Goal: Task Accomplishment & Management: Use online tool/utility

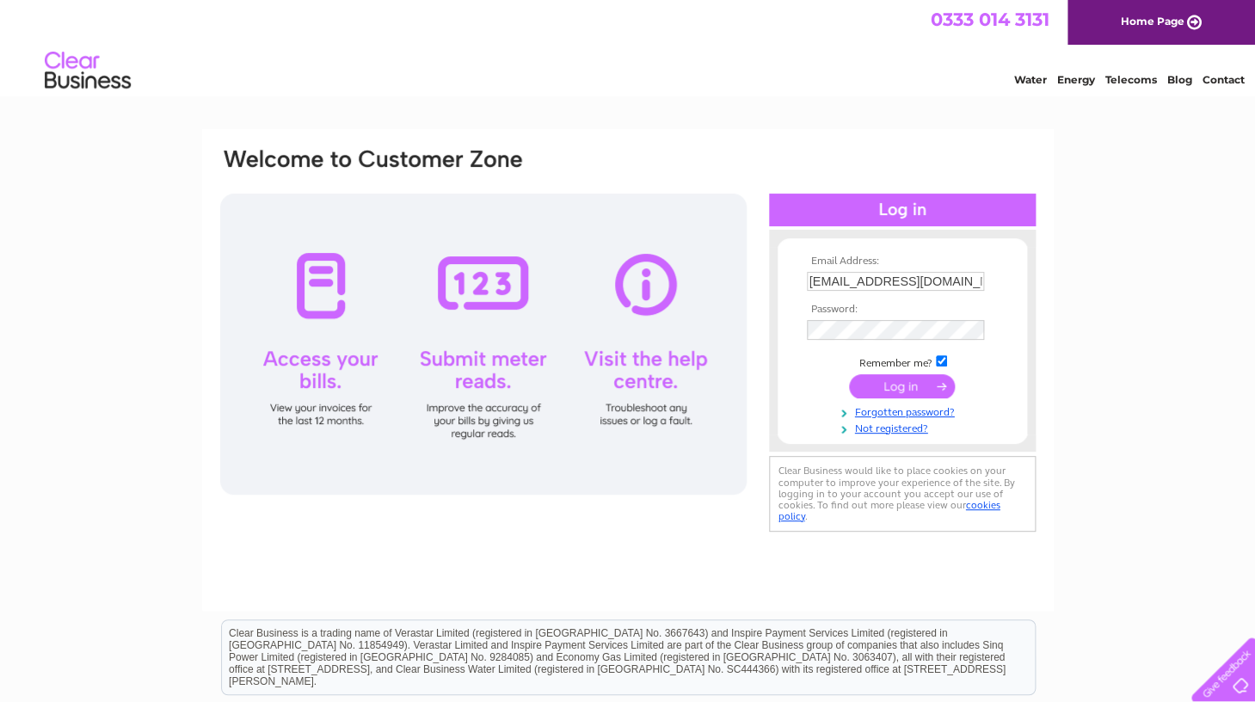
click at [898, 387] on input "submit" at bounding box center [902, 386] width 106 height 24
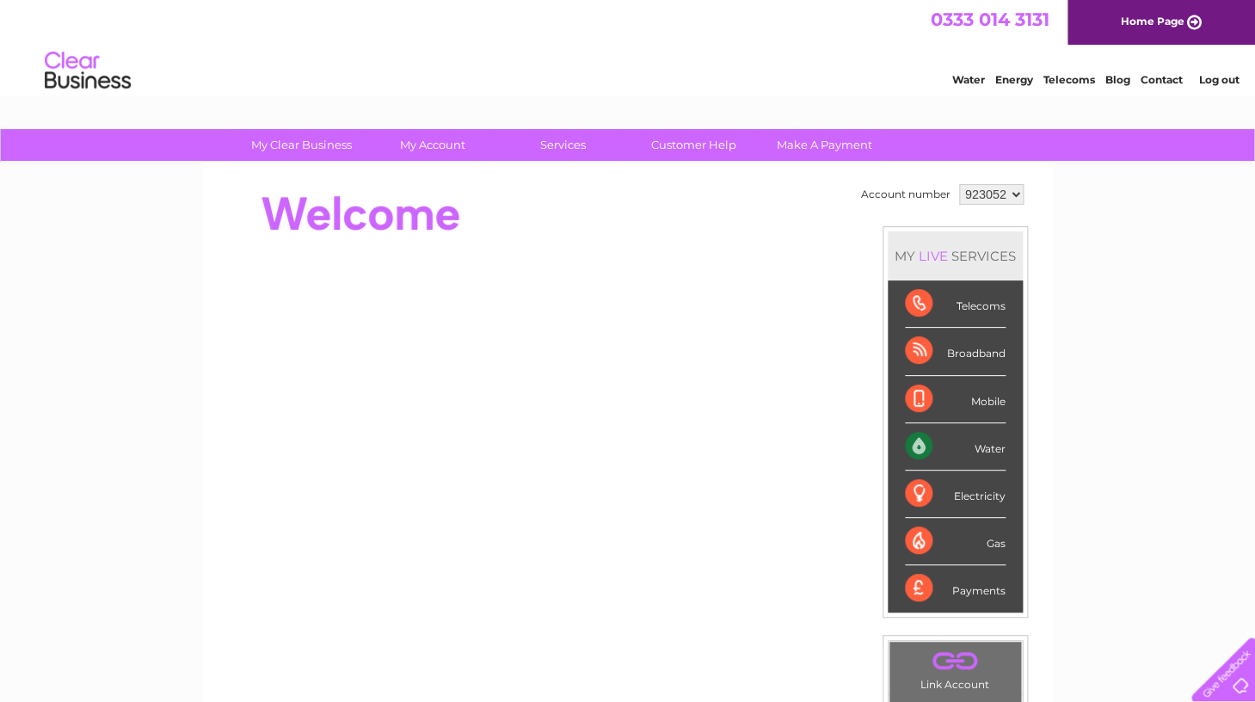
click at [974, 444] on div "Water" at bounding box center [955, 446] width 101 height 47
click at [923, 449] on div "Water" at bounding box center [955, 446] width 101 height 47
click at [1000, 451] on div "Water" at bounding box center [955, 446] width 101 height 47
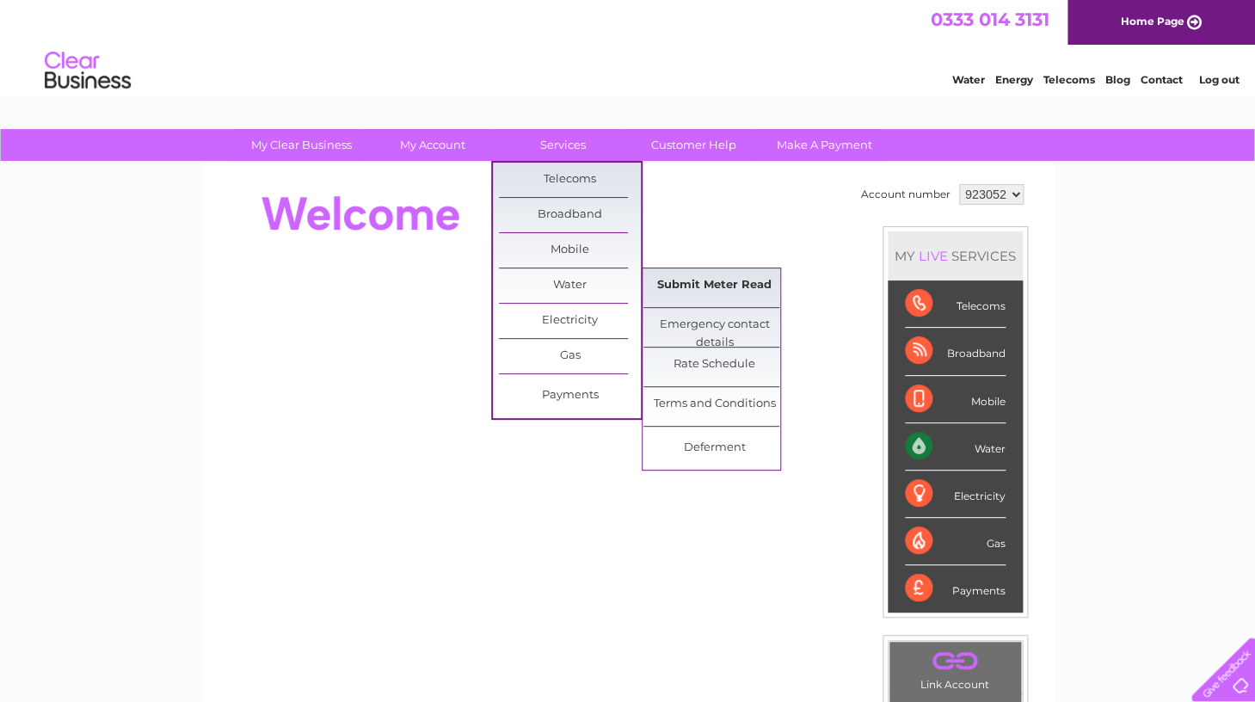
click at [675, 286] on link "Submit Meter Read" at bounding box center [714, 285] width 142 height 34
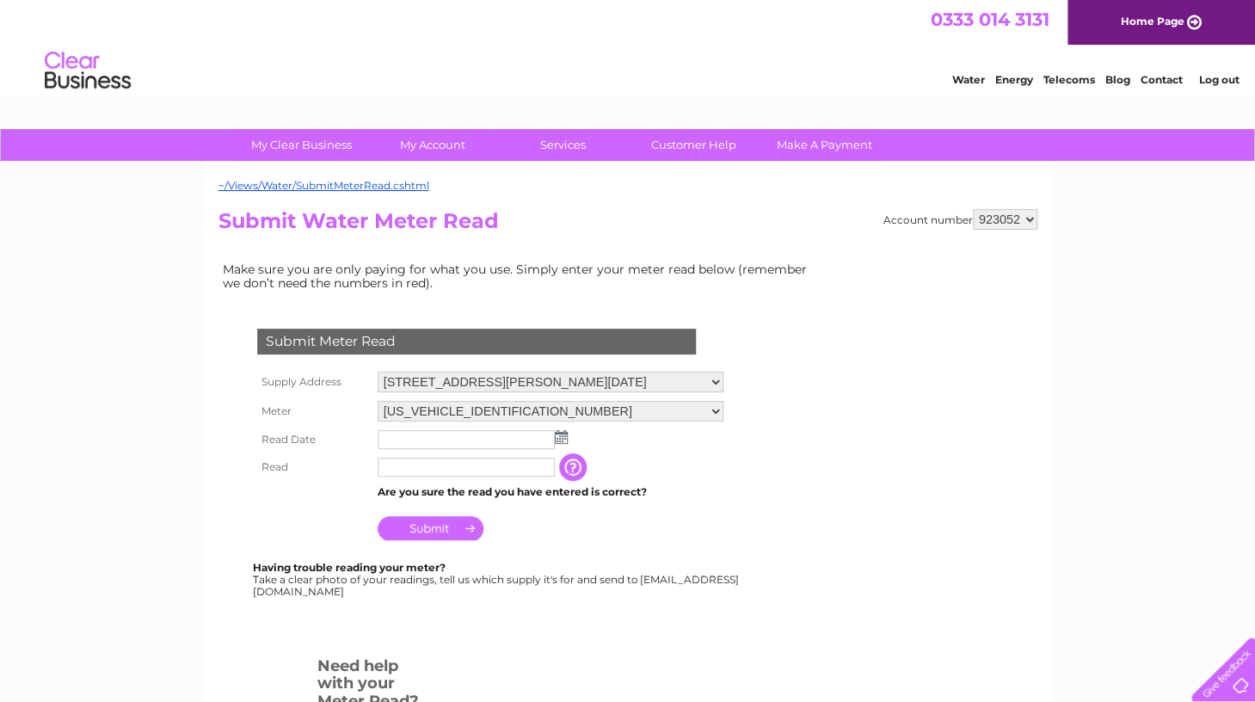
click at [562, 439] on img at bounding box center [561, 437] width 13 height 14
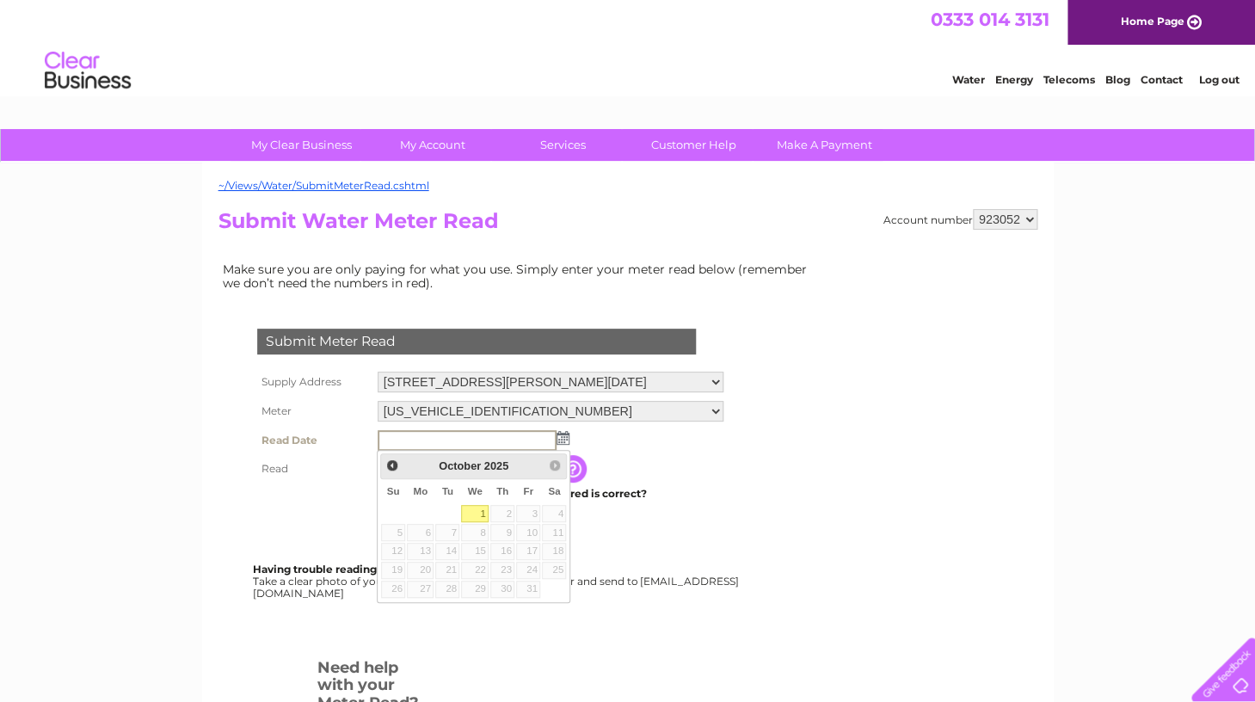
click at [480, 515] on link "1" at bounding box center [475, 513] width 28 height 17
type input "2025/10/01"
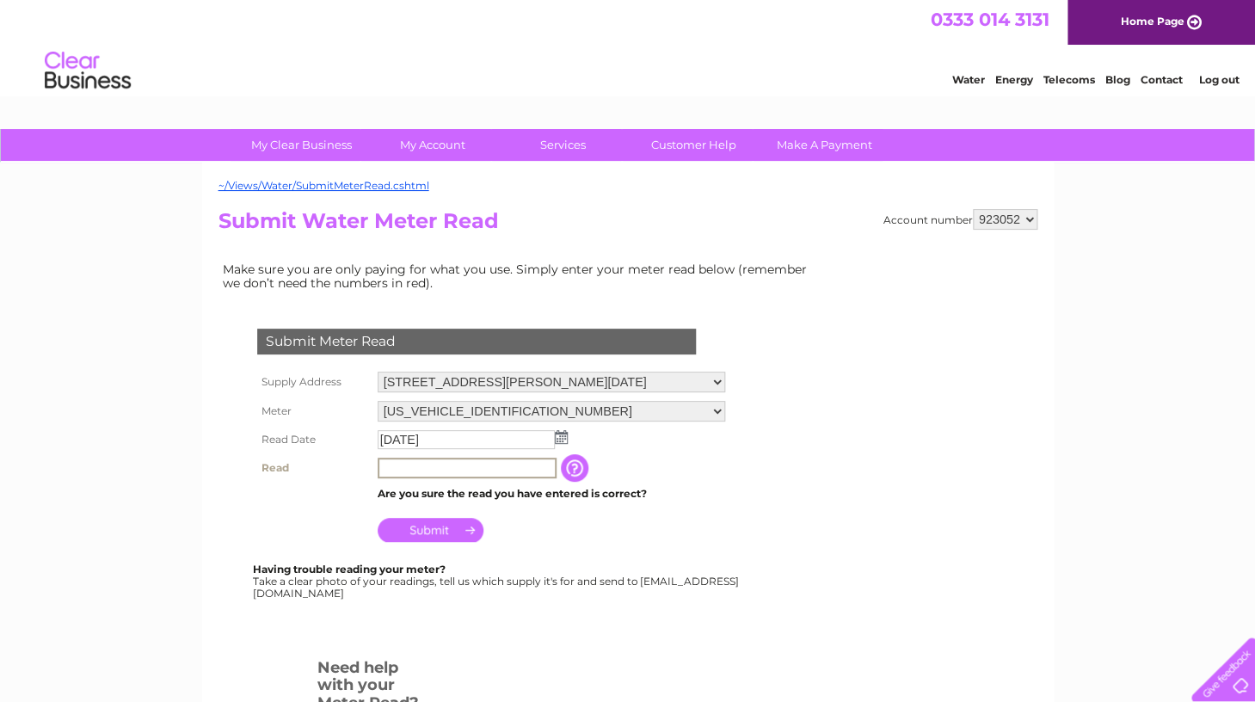
click at [398, 473] on input "text" at bounding box center [467, 468] width 179 height 21
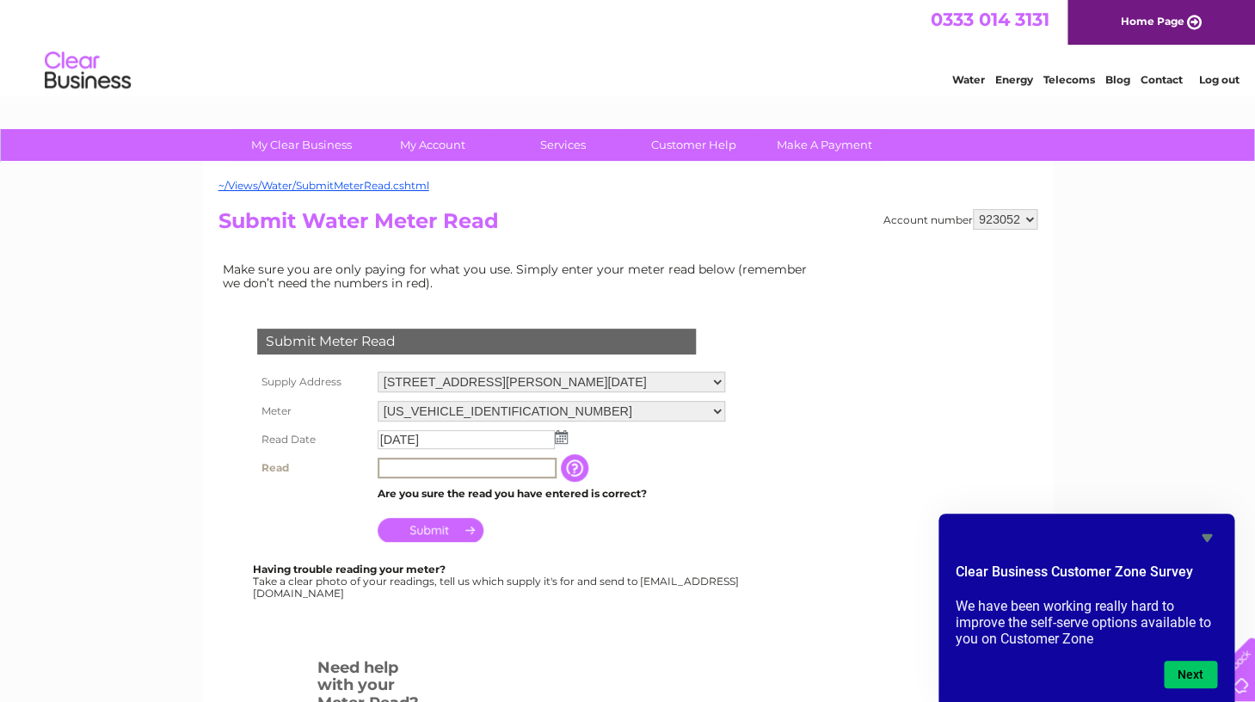
click at [434, 468] on input "text" at bounding box center [467, 468] width 179 height 21
click at [434, 536] on input "Submit" at bounding box center [431, 530] width 106 height 24
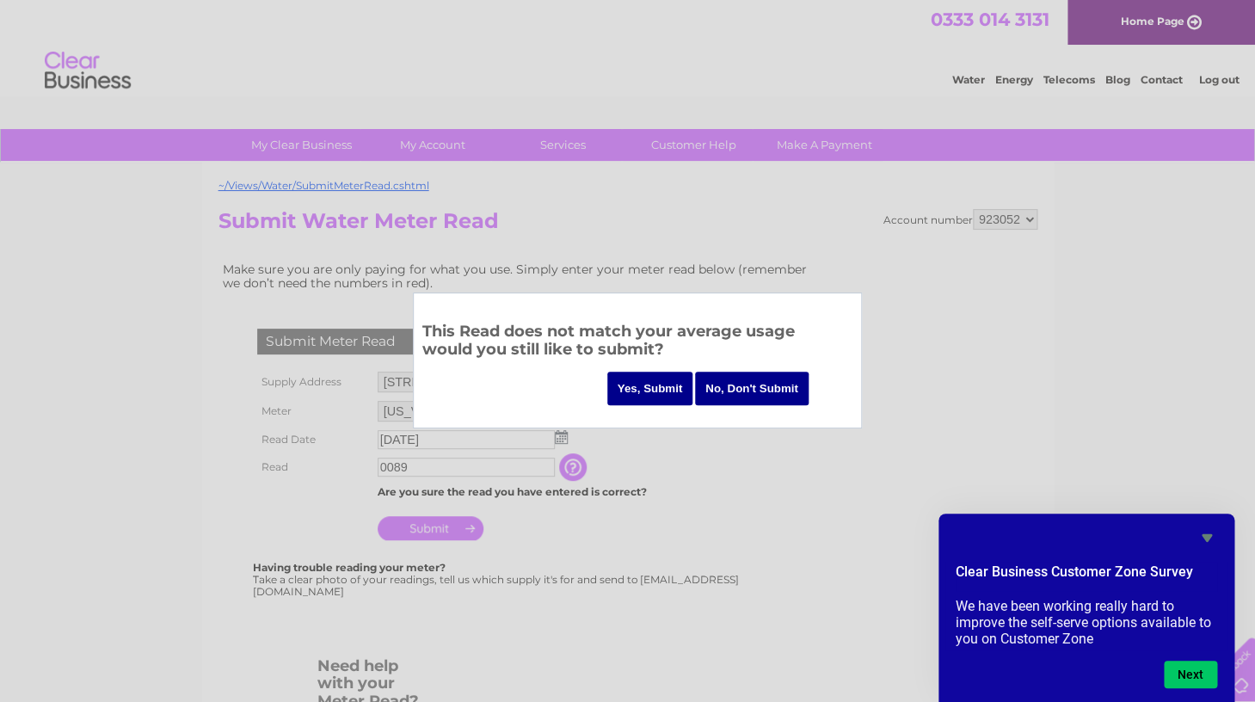
click at [759, 379] on input "No, Don't Submit" at bounding box center [752, 389] width 114 height 34
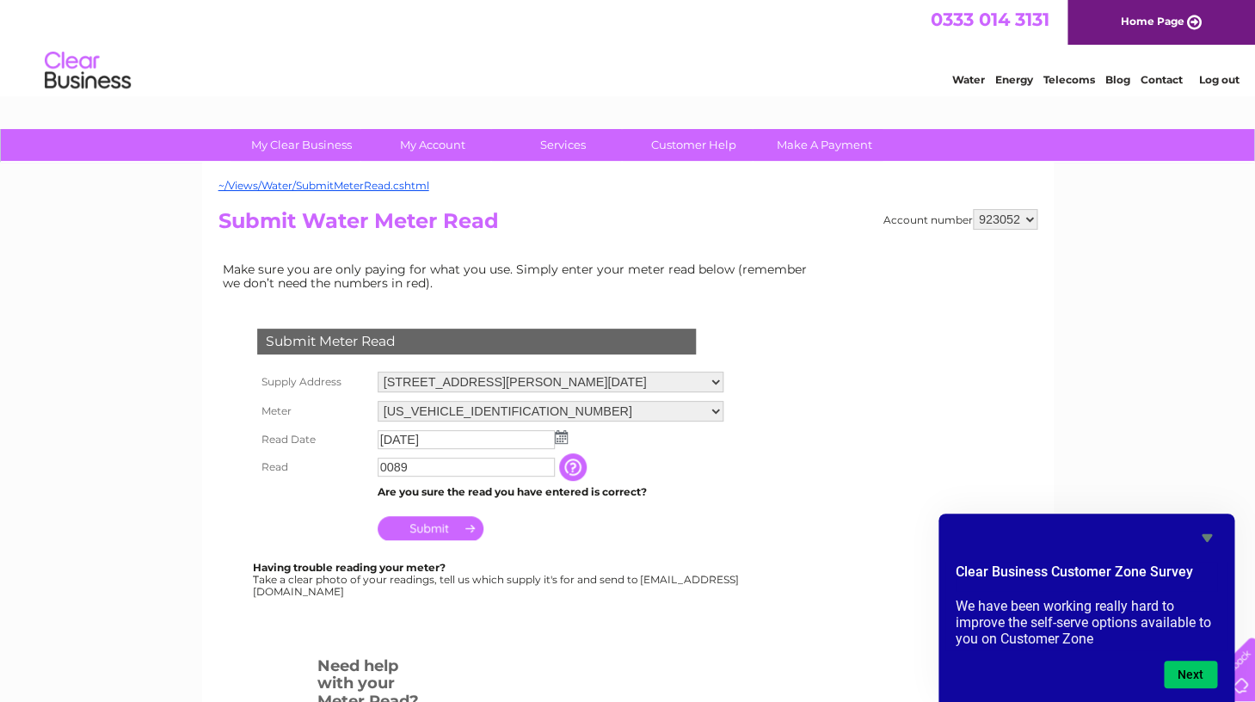
click at [473, 469] on input "0089" at bounding box center [466, 467] width 177 height 19
click at [590, 472] on input "button" at bounding box center [574, 467] width 31 height 28
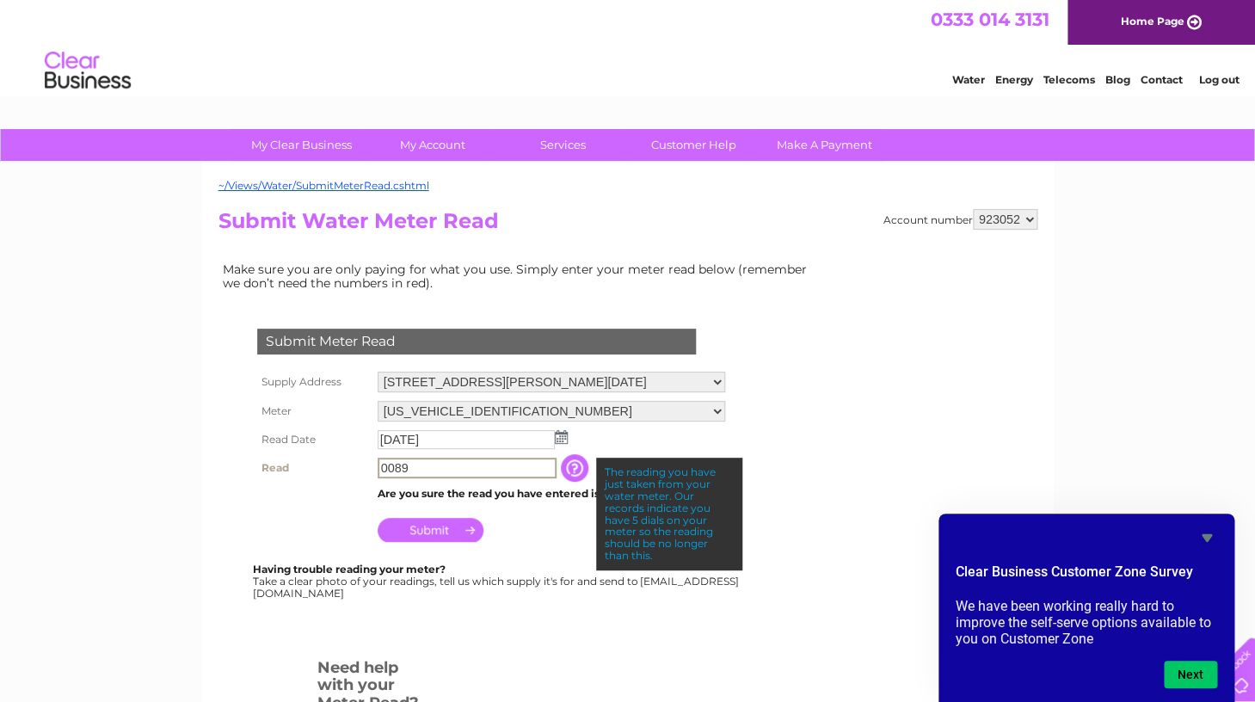
click at [419, 464] on input "0089" at bounding box center [467, 468] width 179 height 21
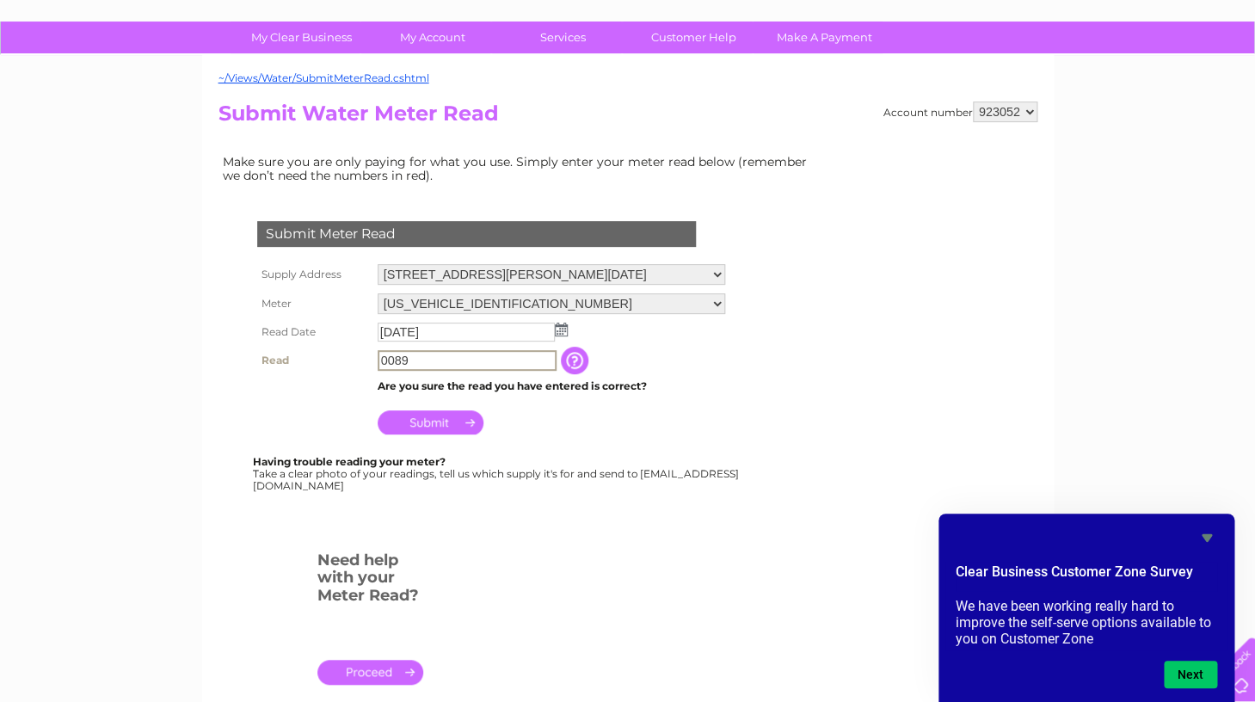
scroll to position [94, 0]
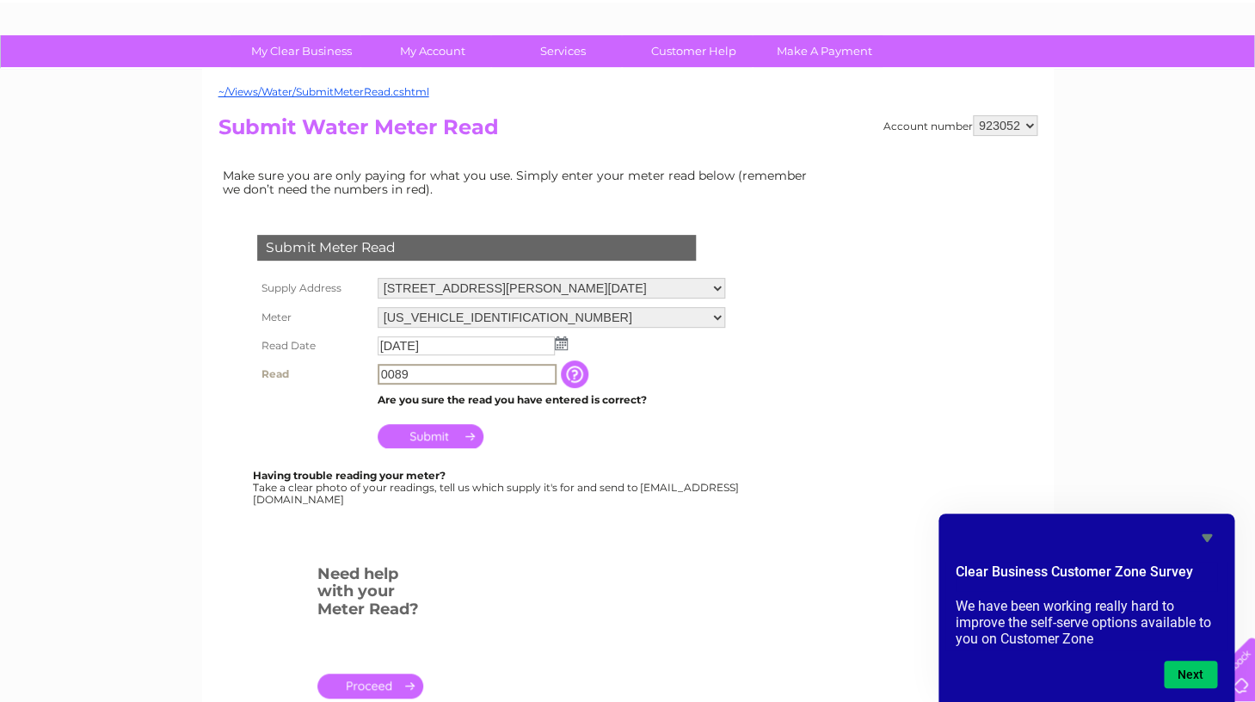
click at [447, 441] on input "Submit" at bounding box center [431, 436] width 106 height 24
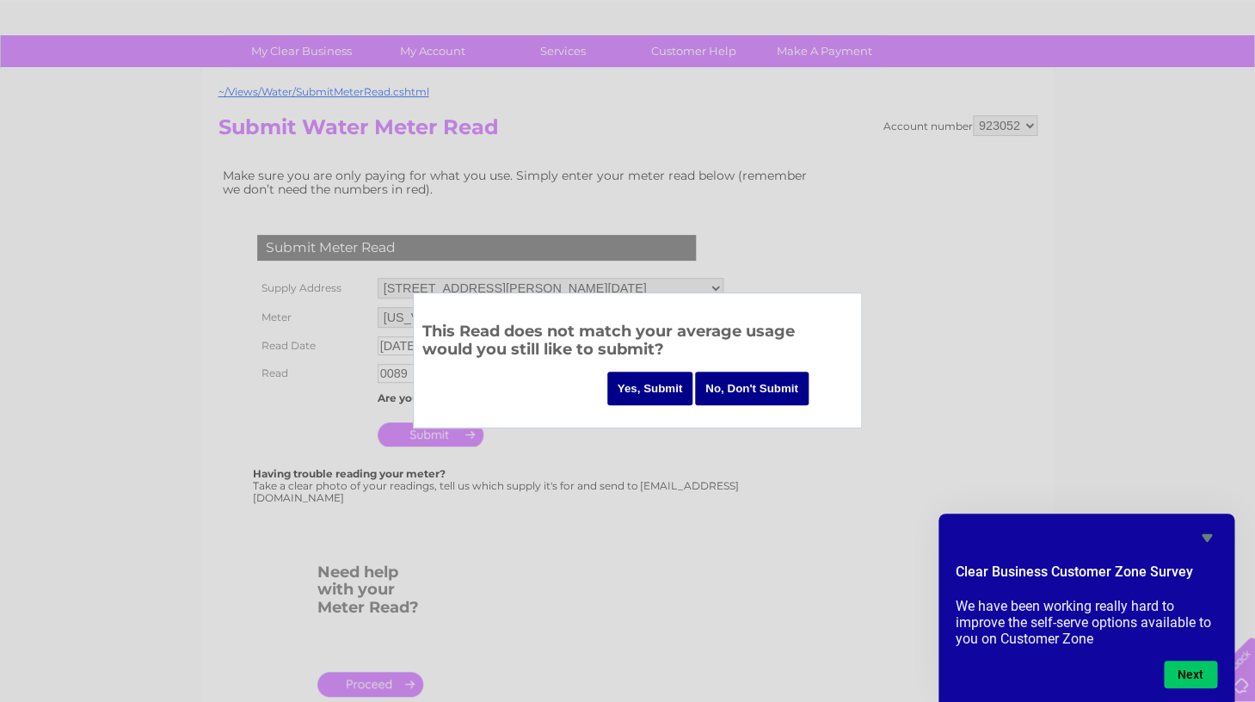
click at [747, 383] on input "No, Don't Submit" at bounding box center [752, 389] width 114 height 34
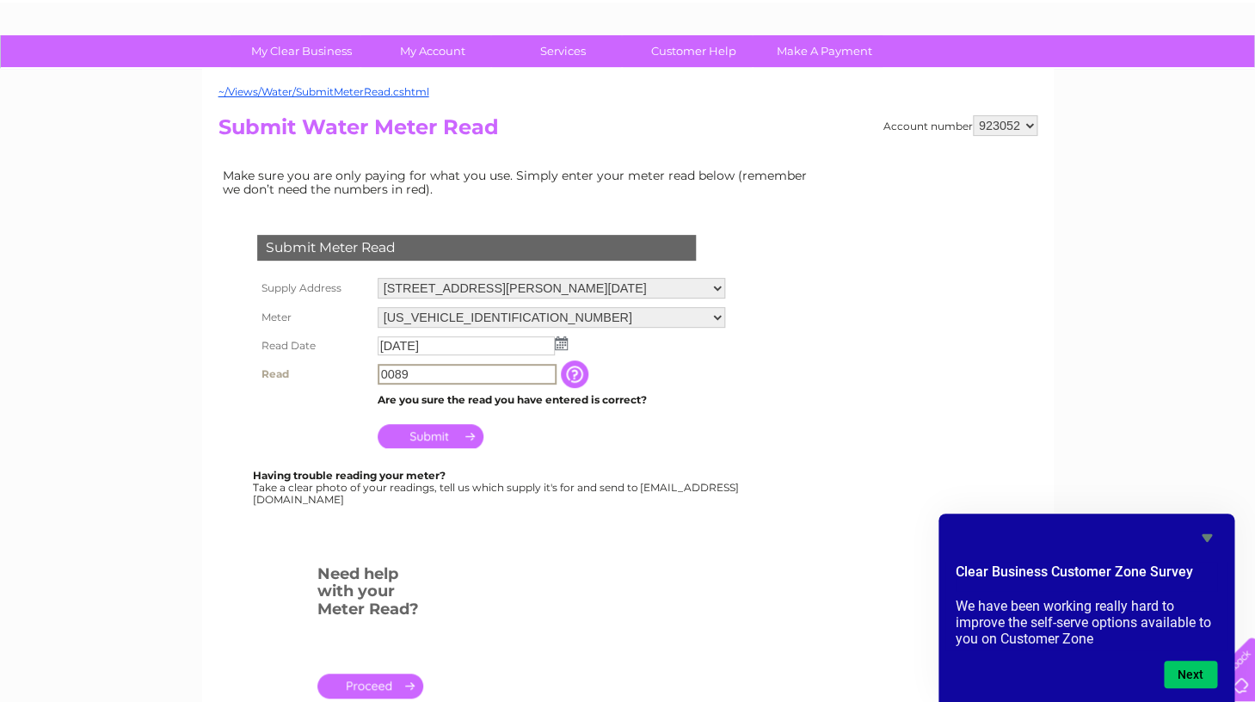
drag, startPoint x: 397, startPoint y: 373, endPoint x: 426, endPoint y: 373, distance: 29.2
click at [426, 373] on input "0089" at bounding box center [467, 374] width 179 height 21
click at [453, 443] on input "Submit" at bounding box center [431, 436] width 106 height 24
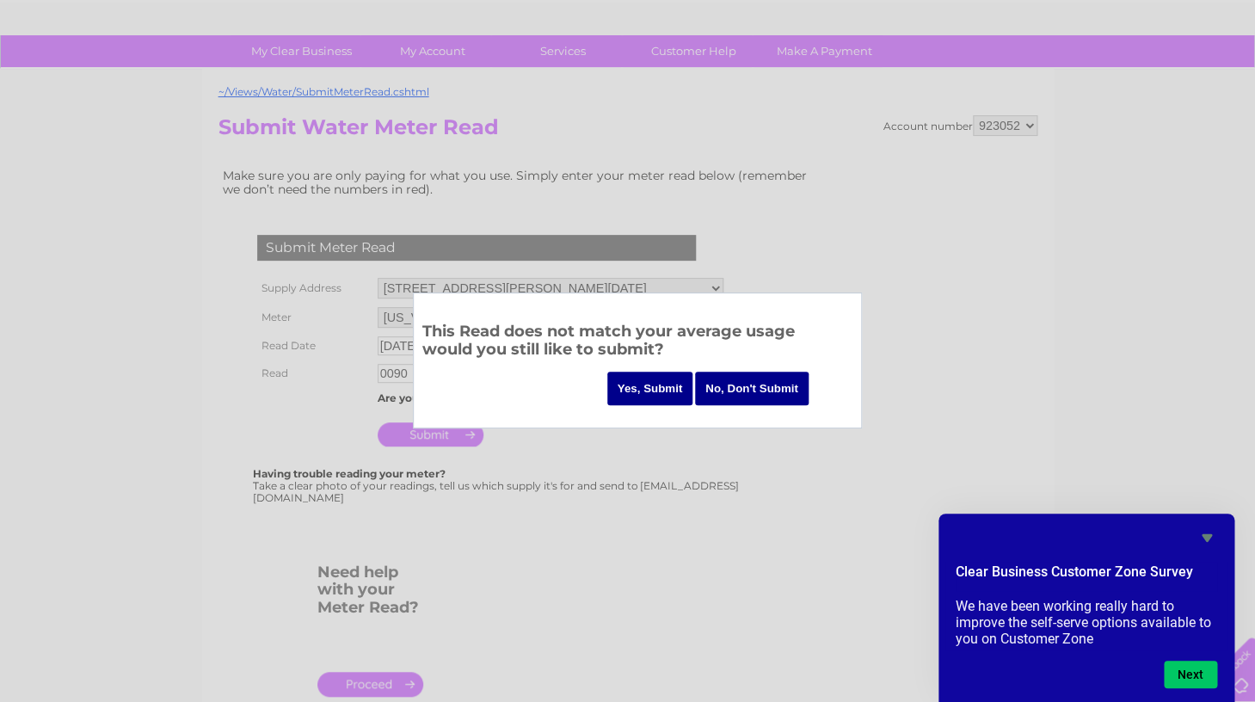
click at [742, 389] on input "No, Don't Submit" at bounding box center [752, 389] width 114 height 34
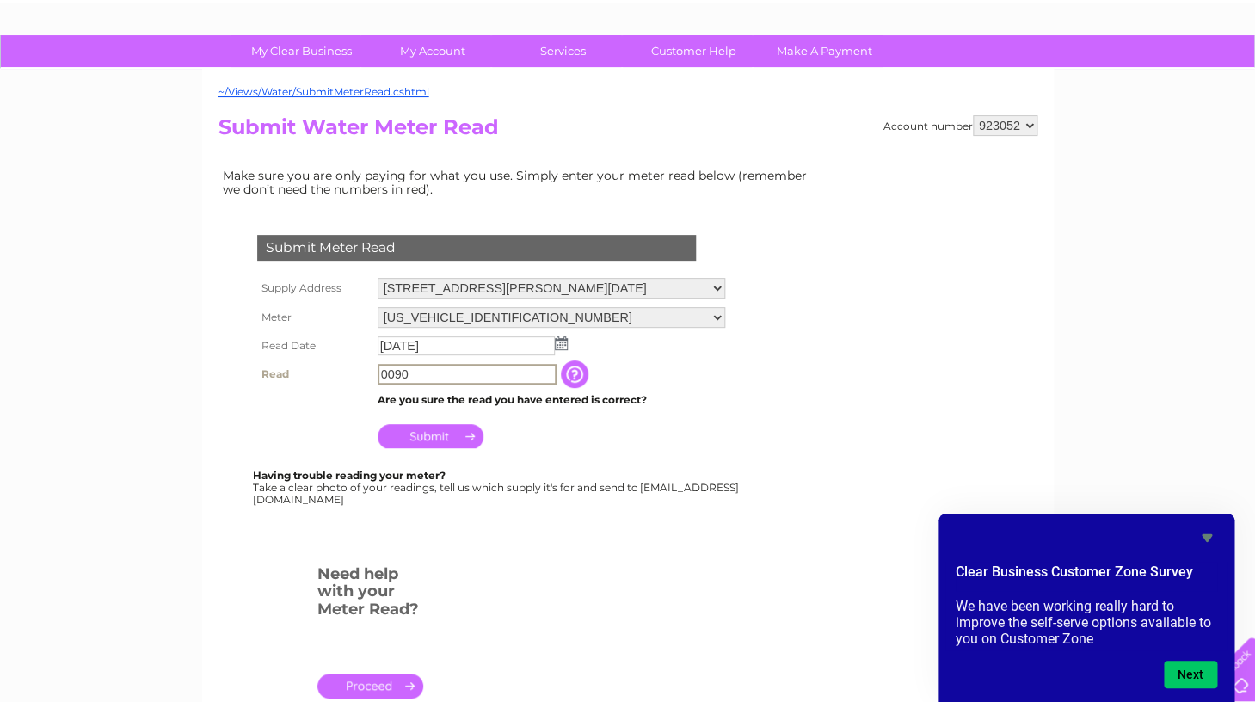
drag, startPoint x: 397, startPoint y: 376, endPoint x: 554, endPoint y: 376, distance: 156.5
click at [549, 376] on input "0090" at bounding box center [467, 374] width 179 height 21
type input "0089"
click at [422, 437] on input "Submit" at bounding box center [431, 434] width 106 height 24
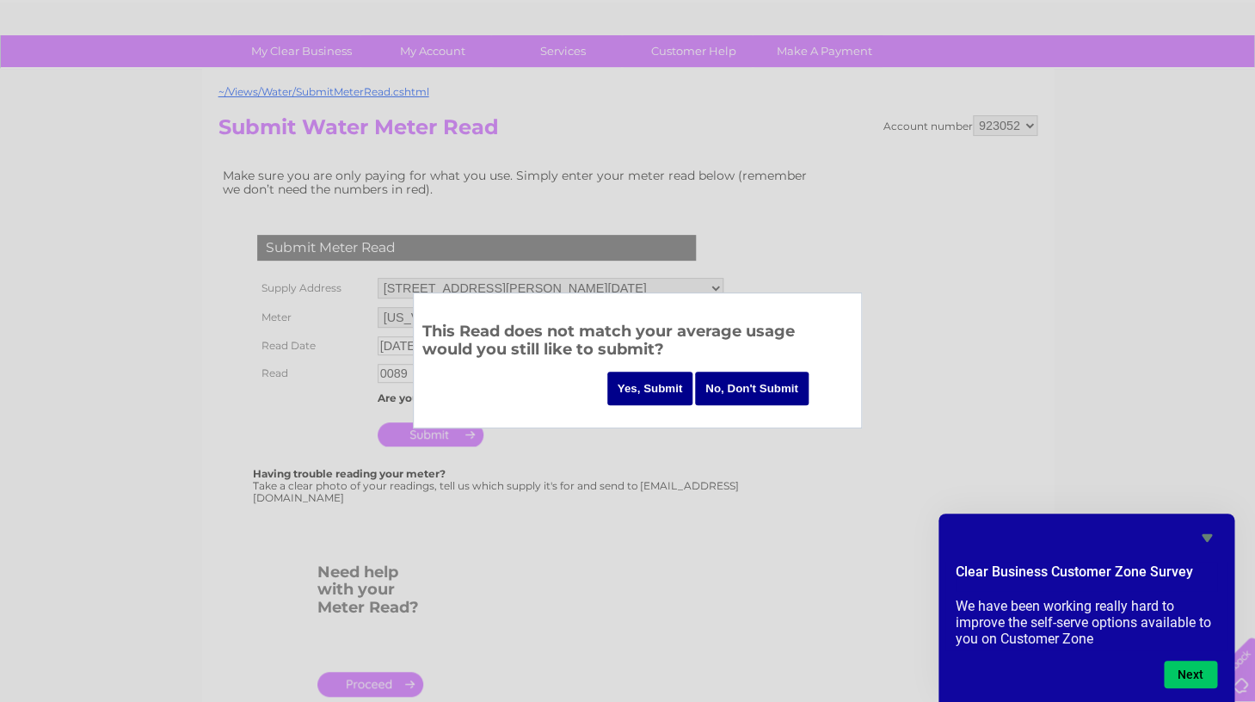
click at [655, 392] on input "Yes, Submit" at bounding box center [650, 389] width 86 height 34
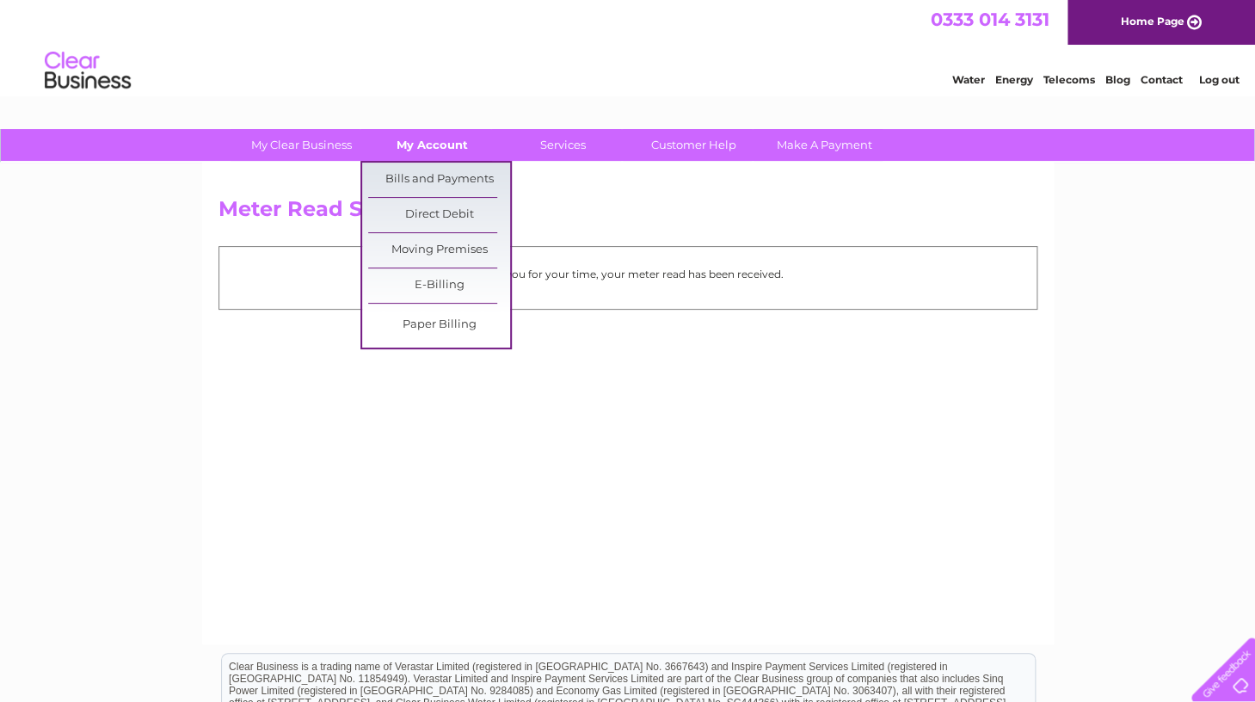
click at [441, 151] on link "My Account" at bounding box center [432, 145] width 142 height 32
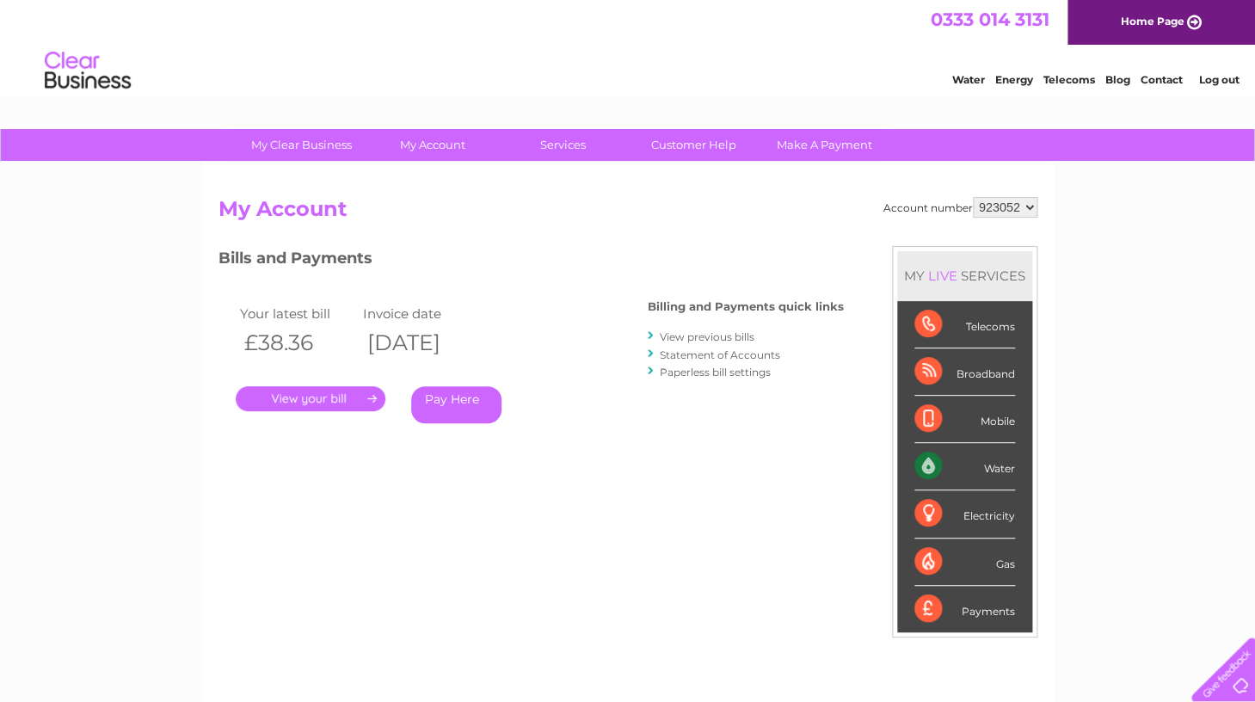
click at [330, 397] on link "." at bounding box center [311, 398] width 150 height 25
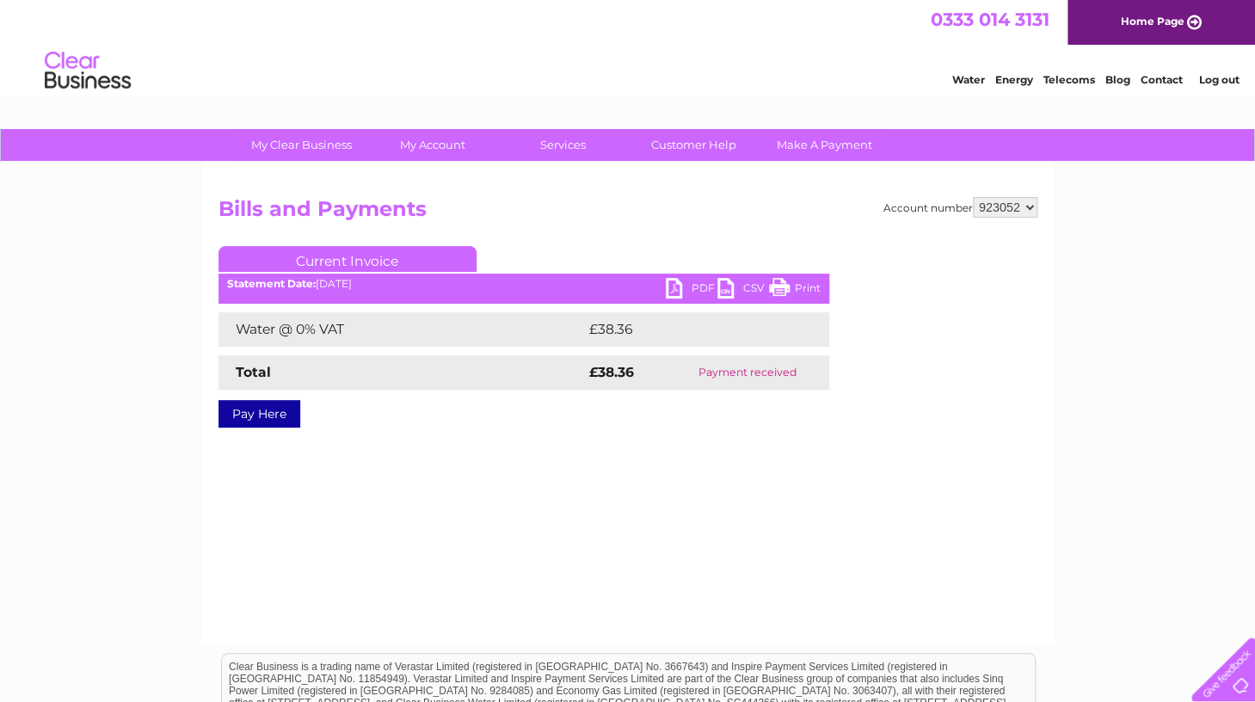
click at [699, 290] on link "PDF" at bounding box center [692, 290] width 52 height 25
